Goal: Task Accomplishment & Management: Use online tool/utility

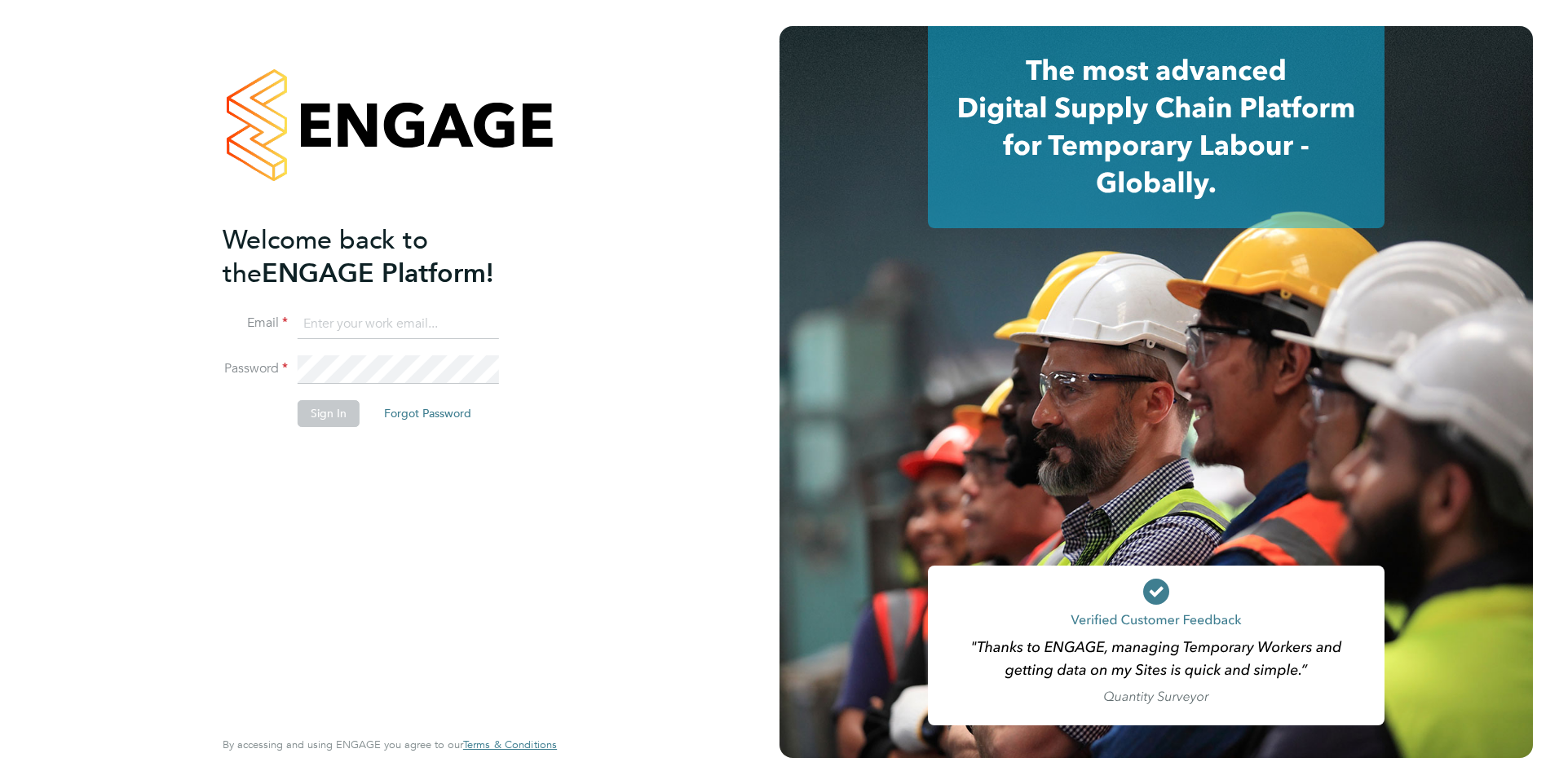
type input "[PERSON_NAME][EMAIL_ADDRESS][PERSON_NAME][DOMAIN_NAME]"
click at [329, 411] on button "Sign In" at bounding box center [329, 414] width 62 height 26
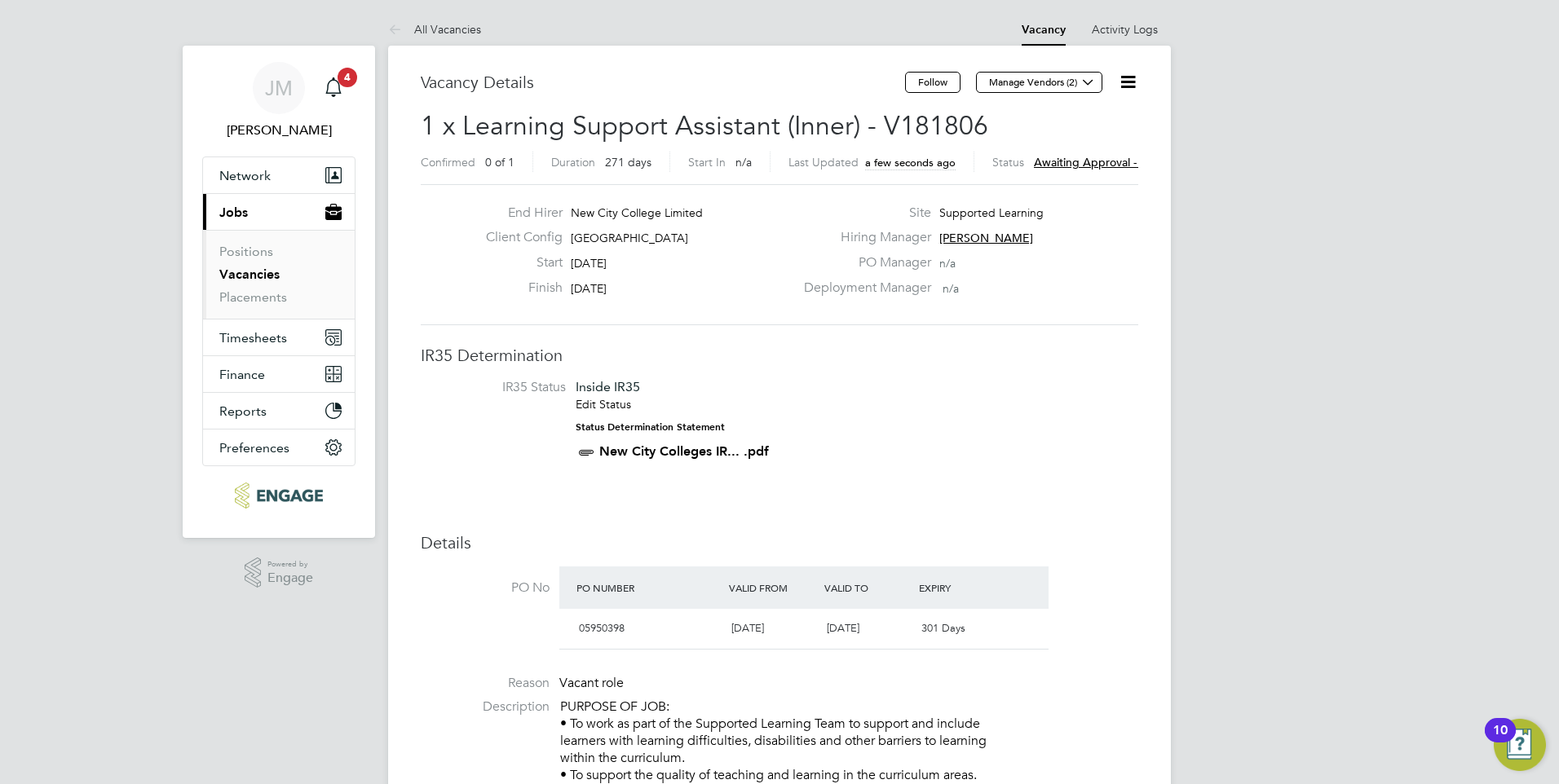
click at [1046, 157] on span "Awaiting approval - 1/2" at bounding box center [1095, 162] width 123 height 15
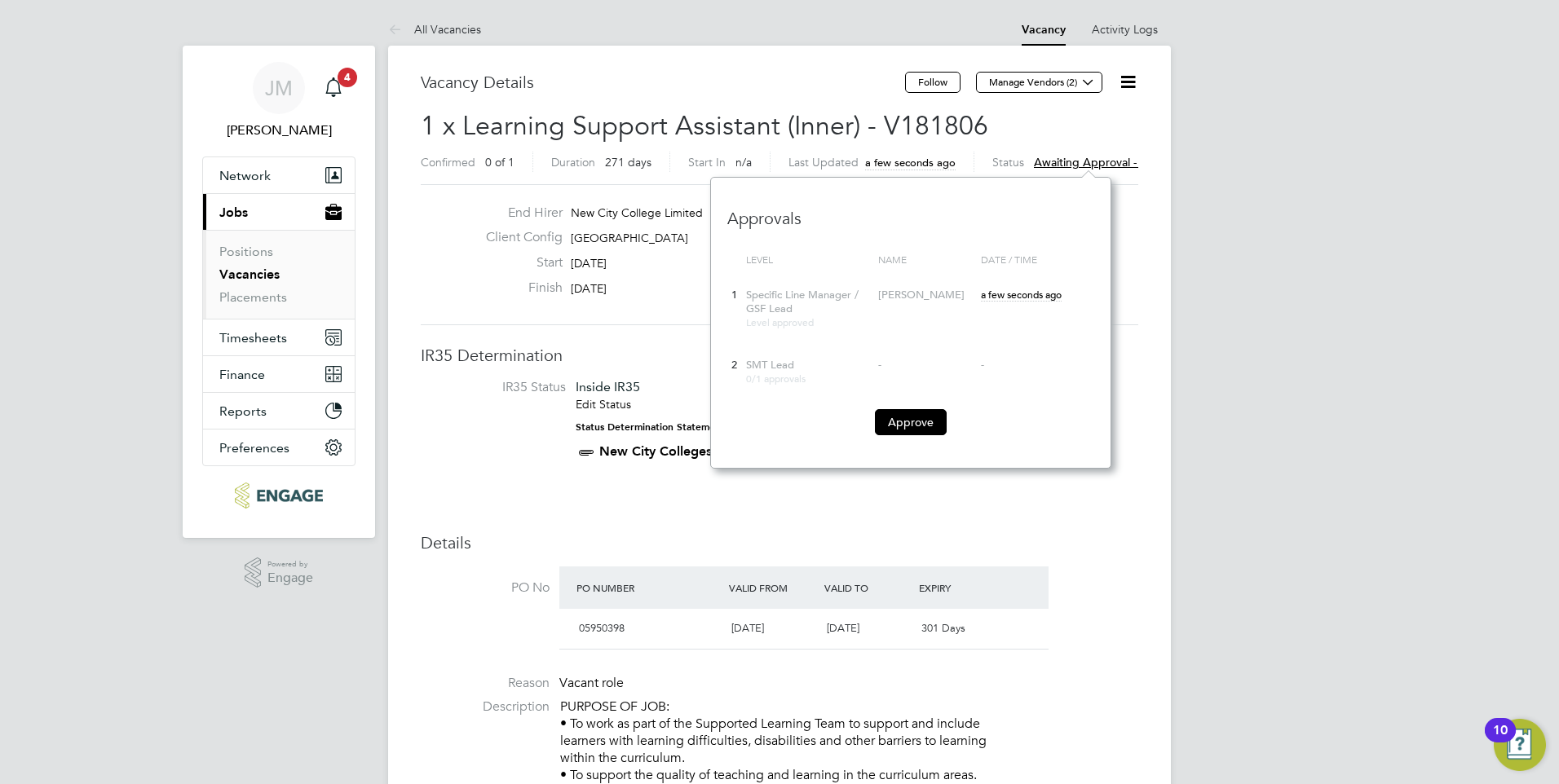
scroll to position [15, 123]
click at [902, 430] on button "Approve" at bounding box center [911, 422] width 72 height 26
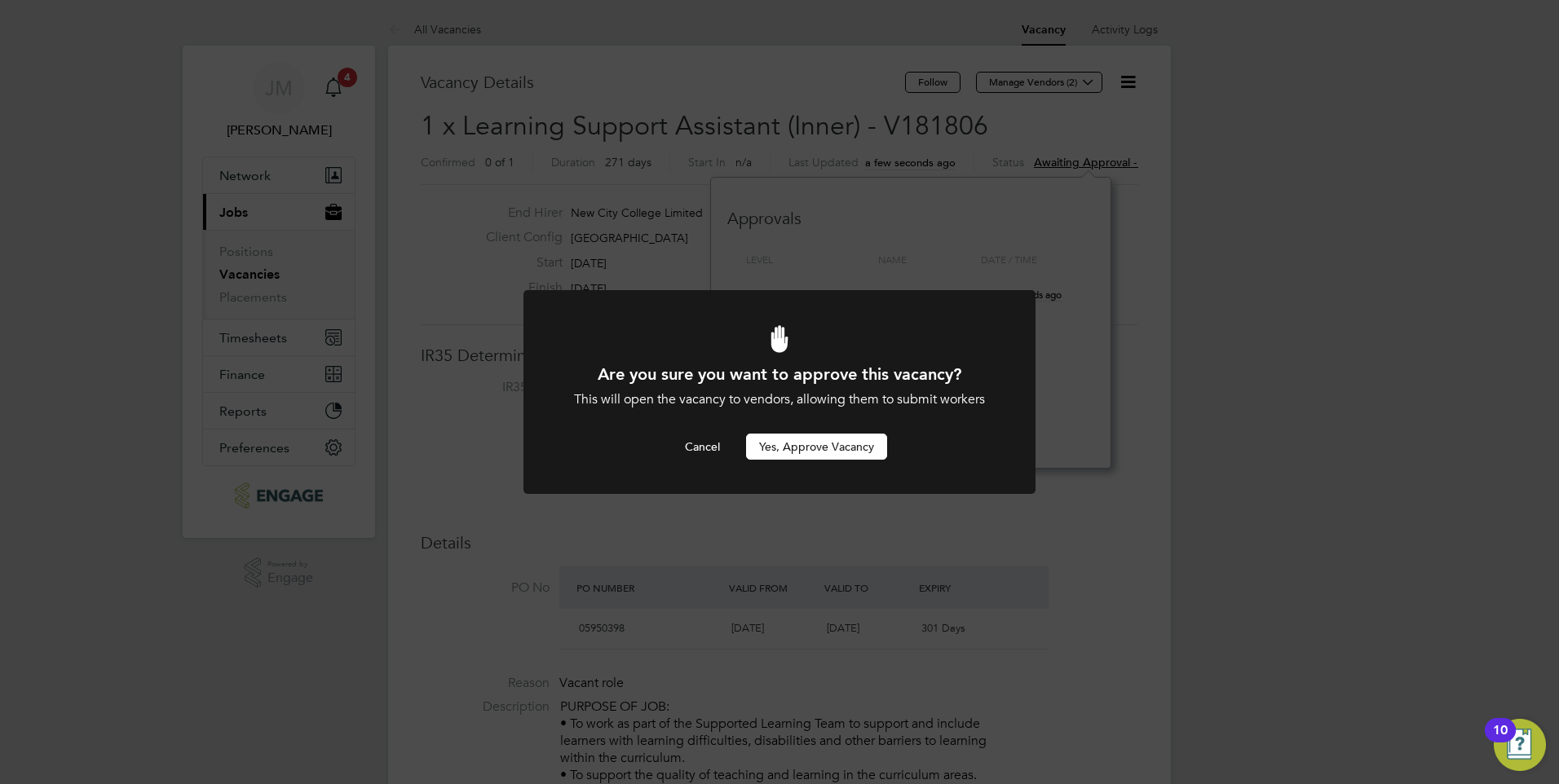
click at [816, 443] on button "Yes, Approve Vacancy" at bounding box center [816, 447] width 141 height 26
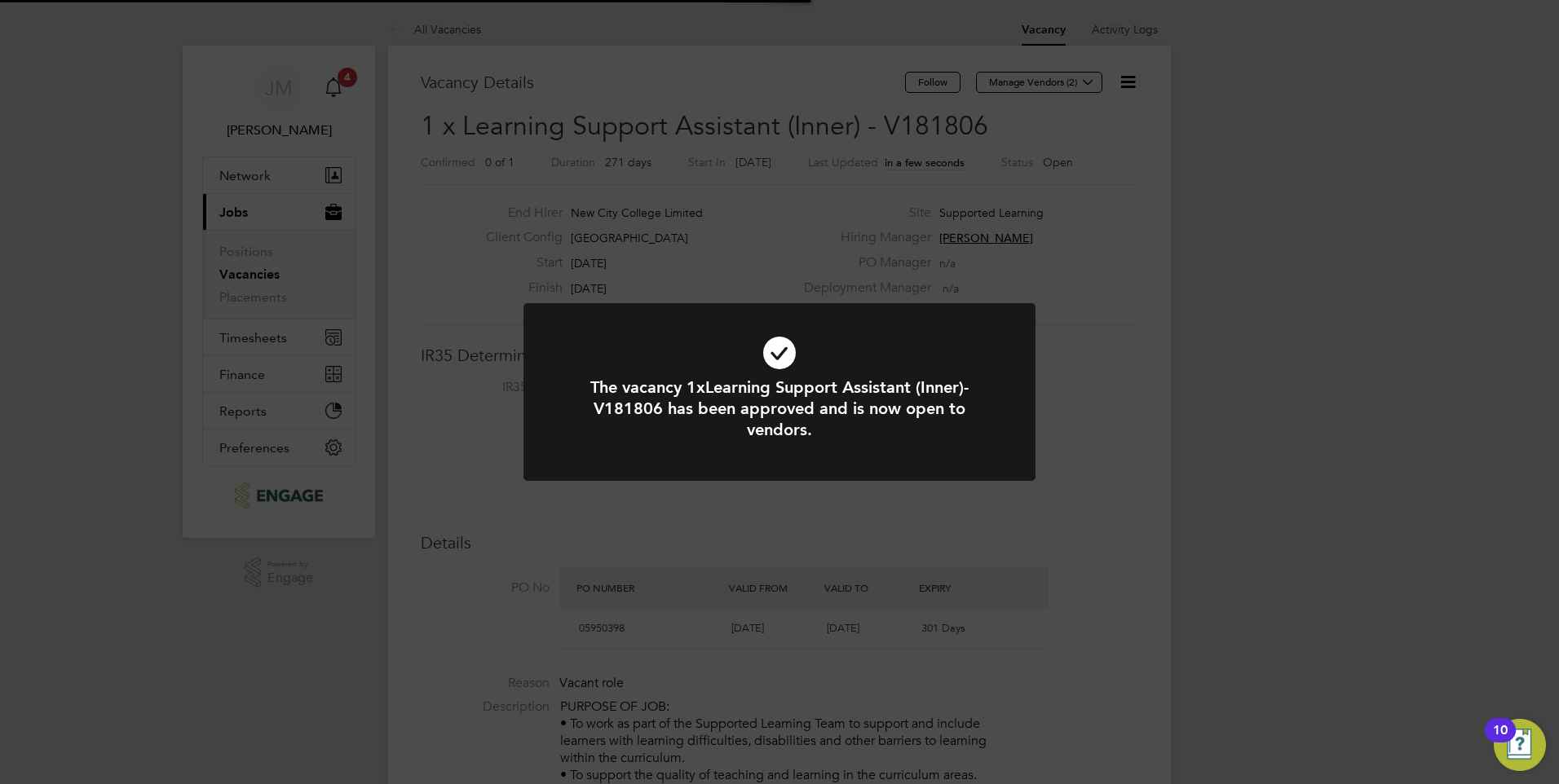
scroll to position [48, 114]
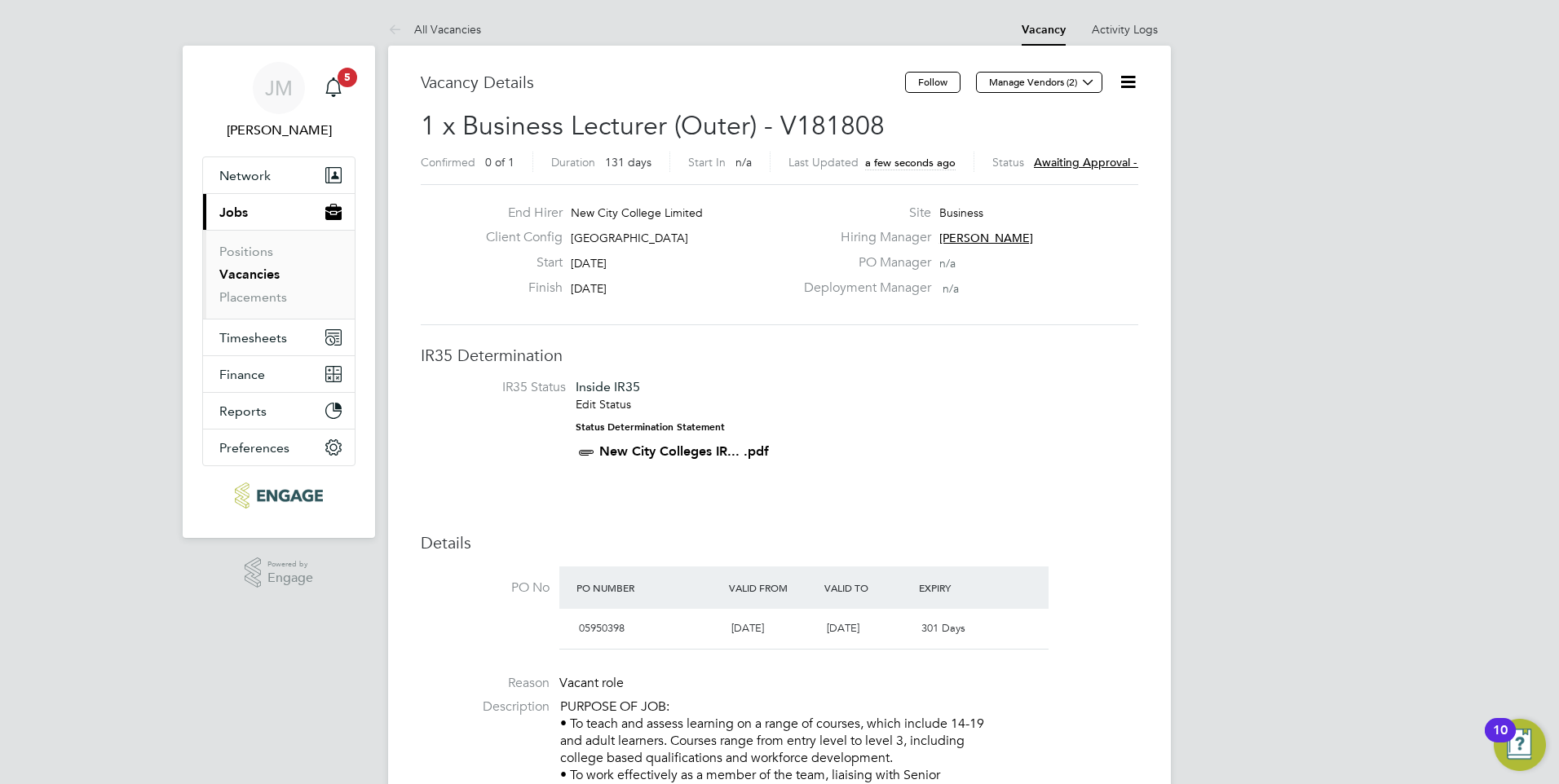
click at [1062, 163] on span "Awaiting approval - 1/2" at bounding box center [1095, 162] width 123 height 15
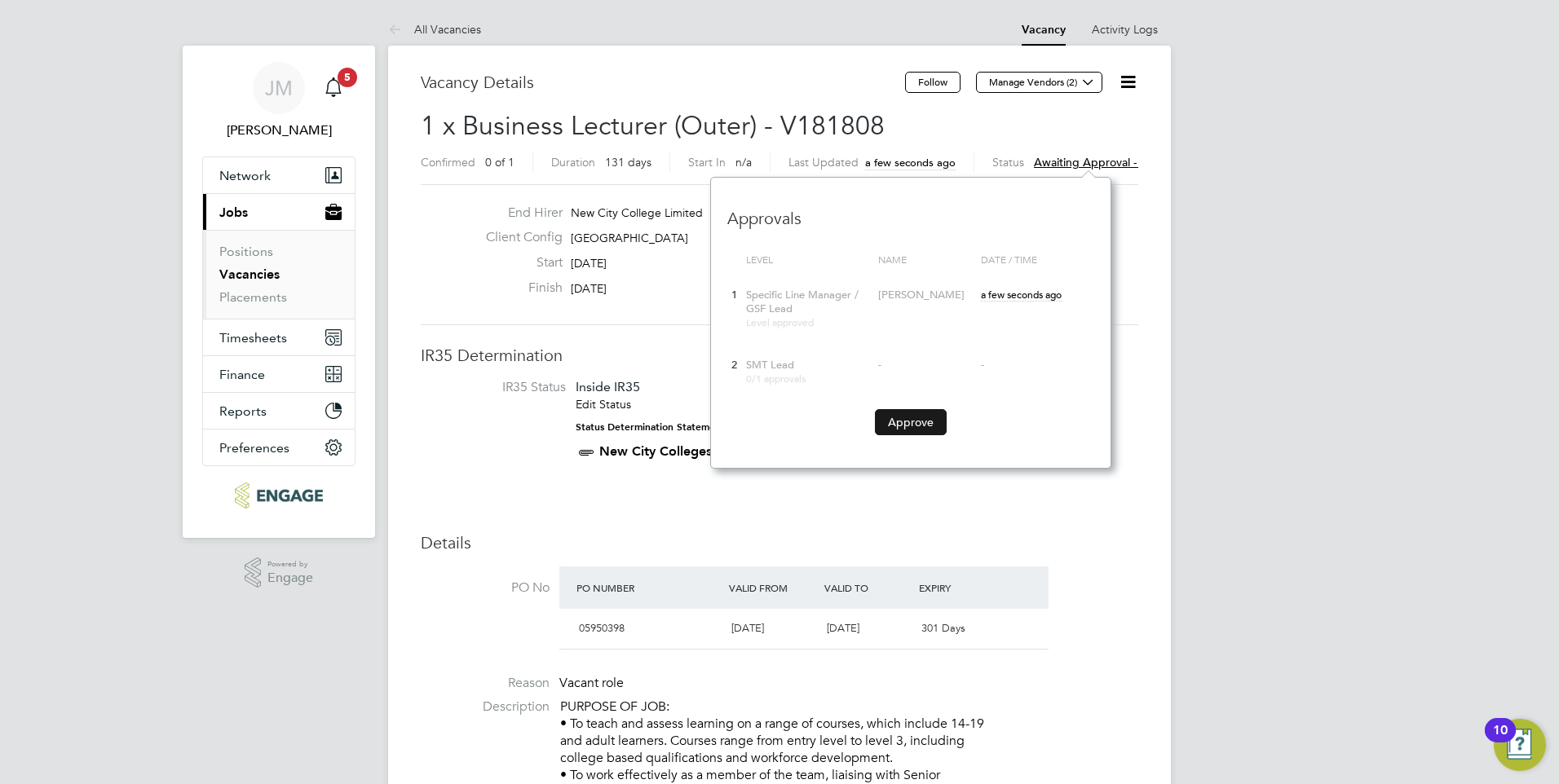
click at [904, 427] on button "Approve" at bounding box center [911, 422] width 72 height 26
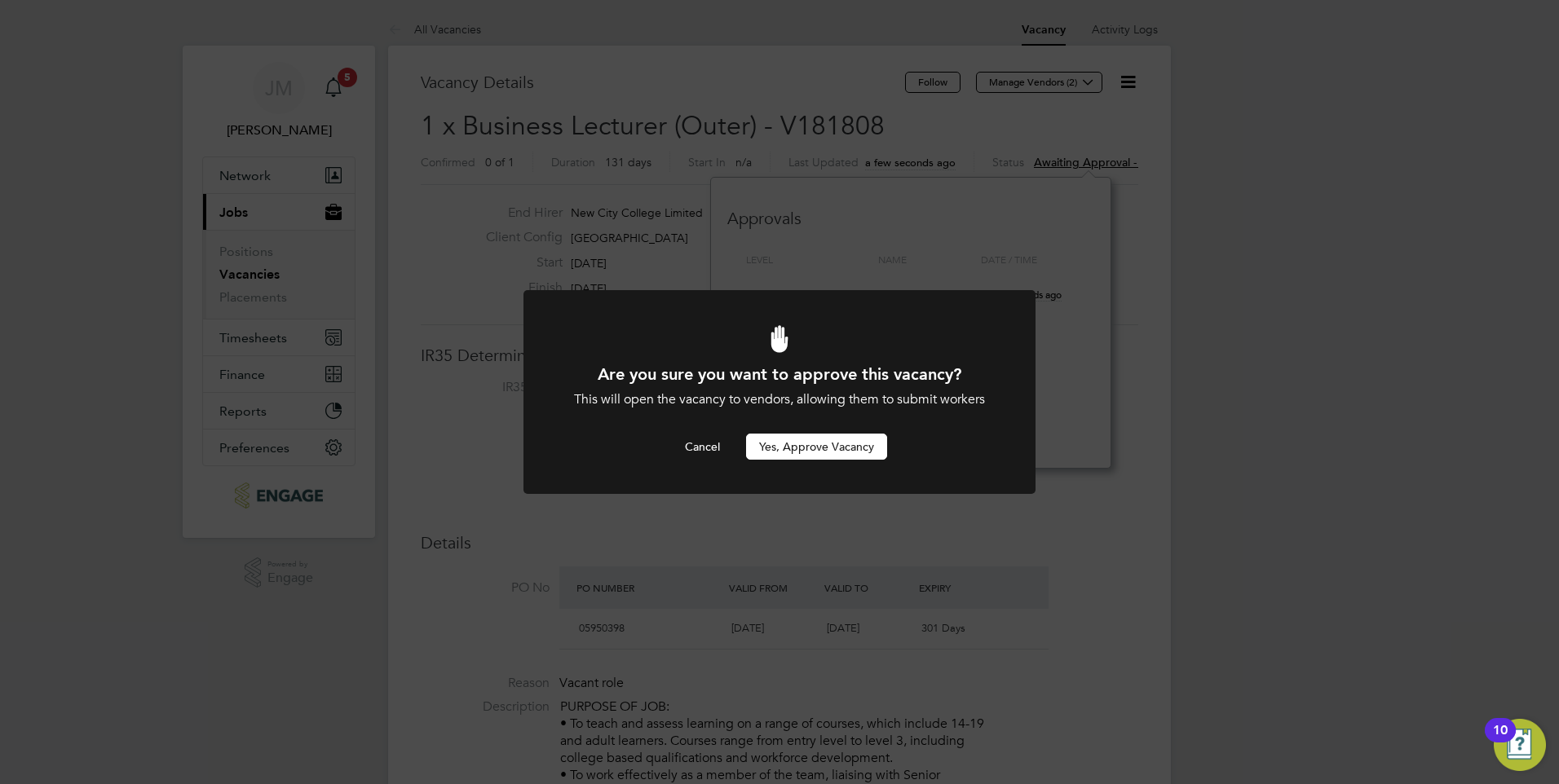
click at [879, 444] on button "Yes, Approve Vacancy" at bounding box center [816, 447] width 141 height 26
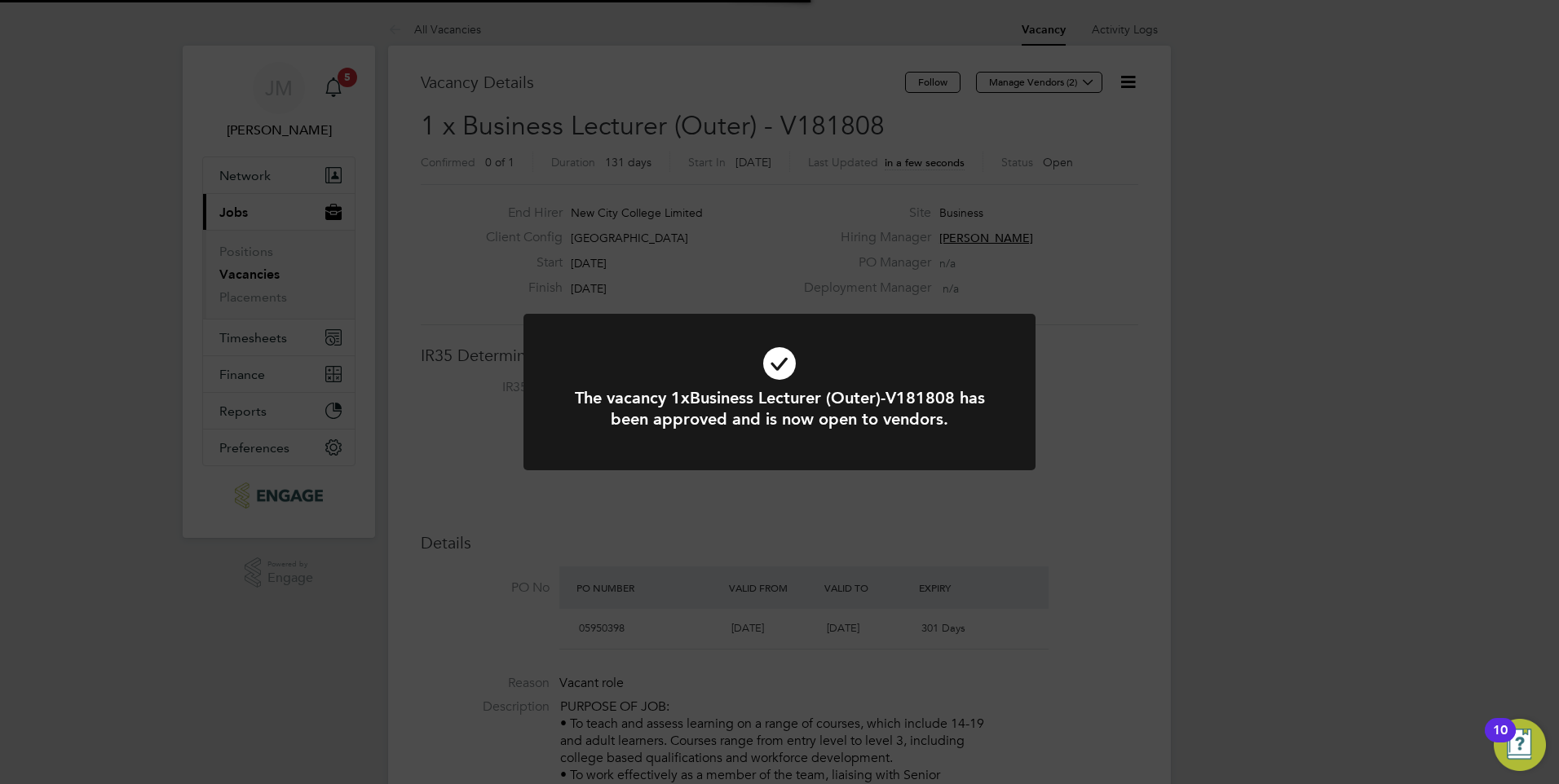
scroll to position [48, 114]
